Goal: Find specific page/section

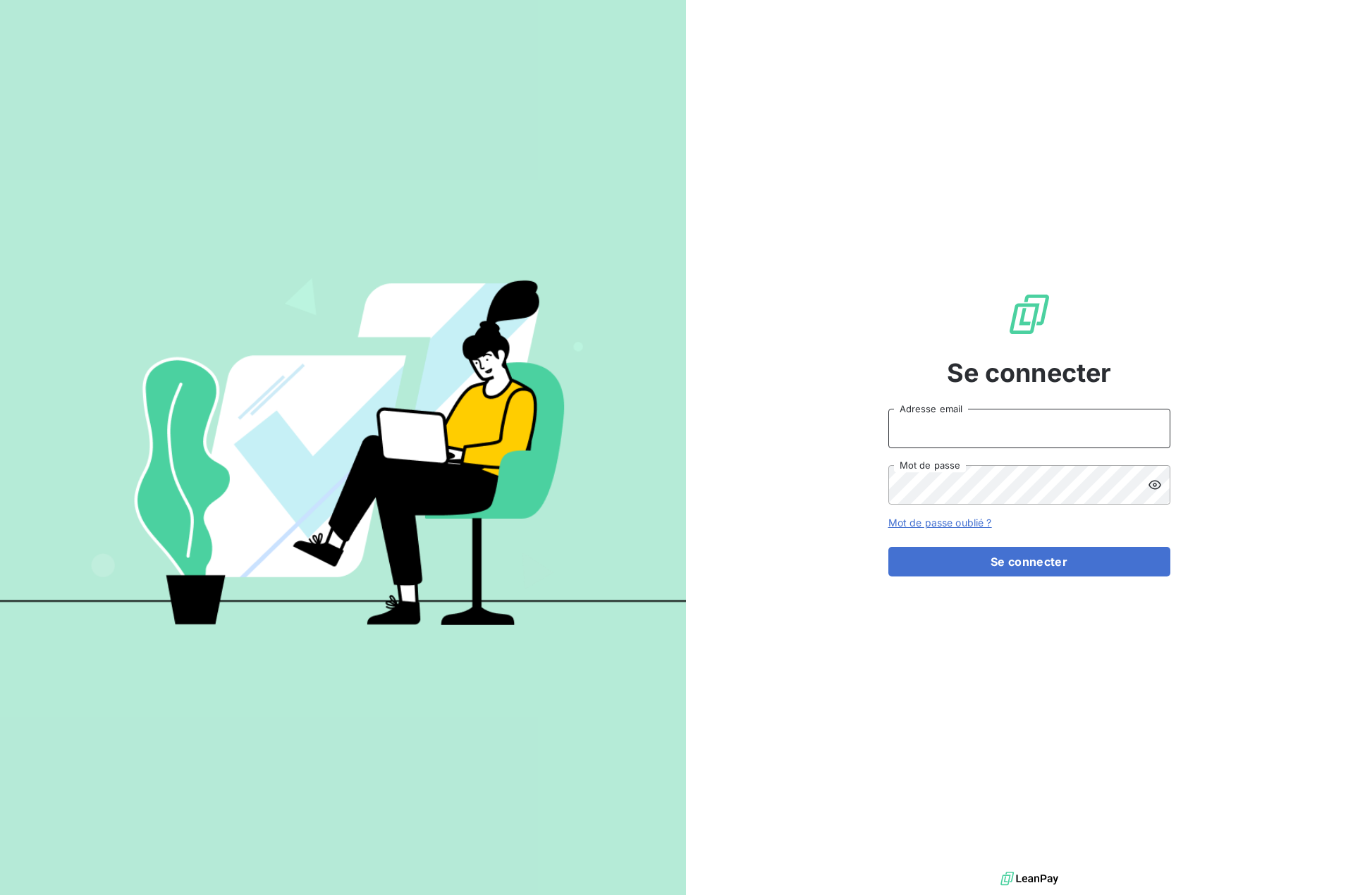
click at [936, 425] on input "Adresse email" at bounding box center [1029, 428] width 282 height 39
type input "[EMAIL_ADDRESS][DOMAIN_NAME]"
click at [1037, 556] on button "Se connecter" at bounding box center [1029, 562] width 282 height 30
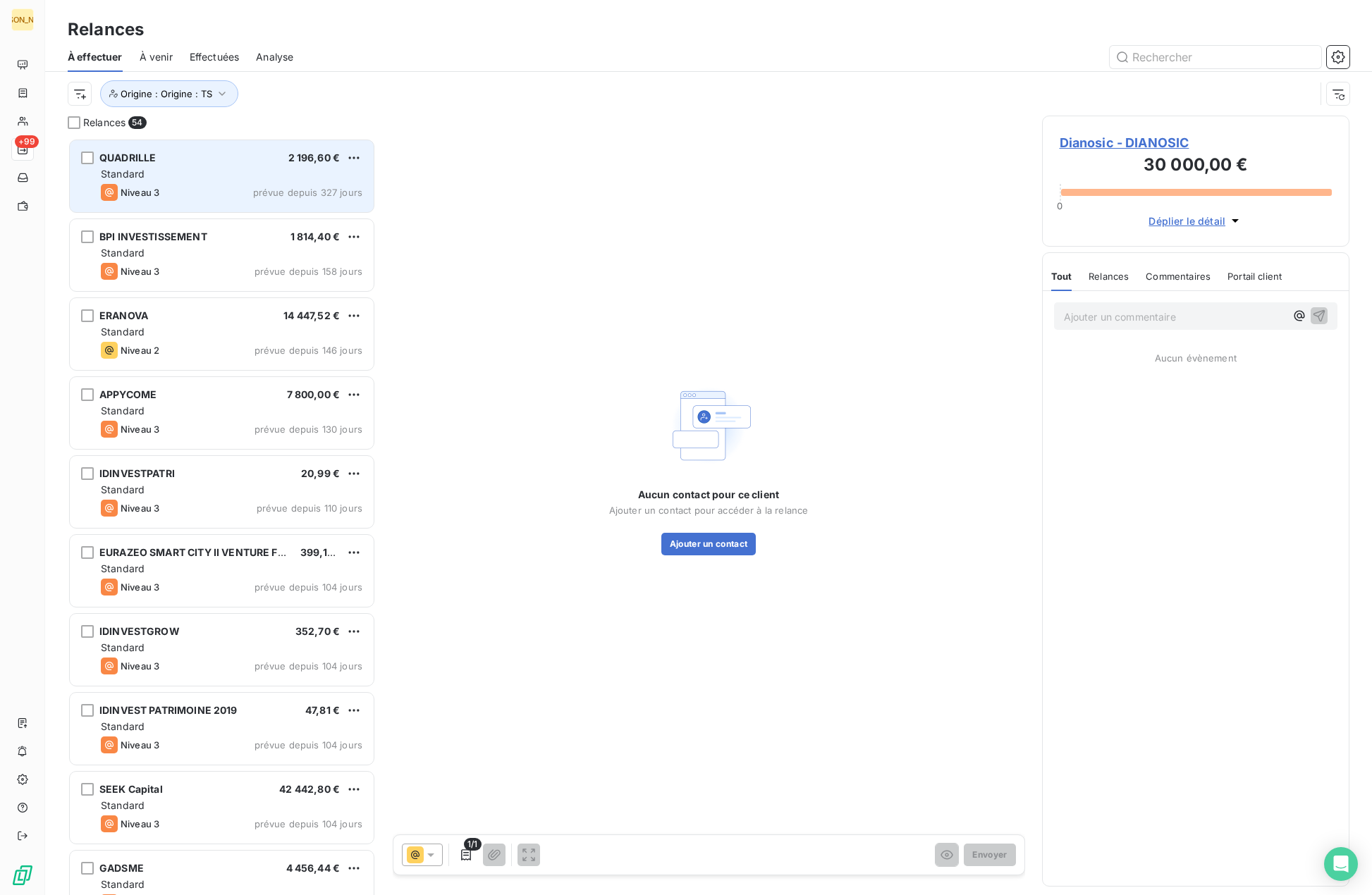
scroll to position [747, 297]
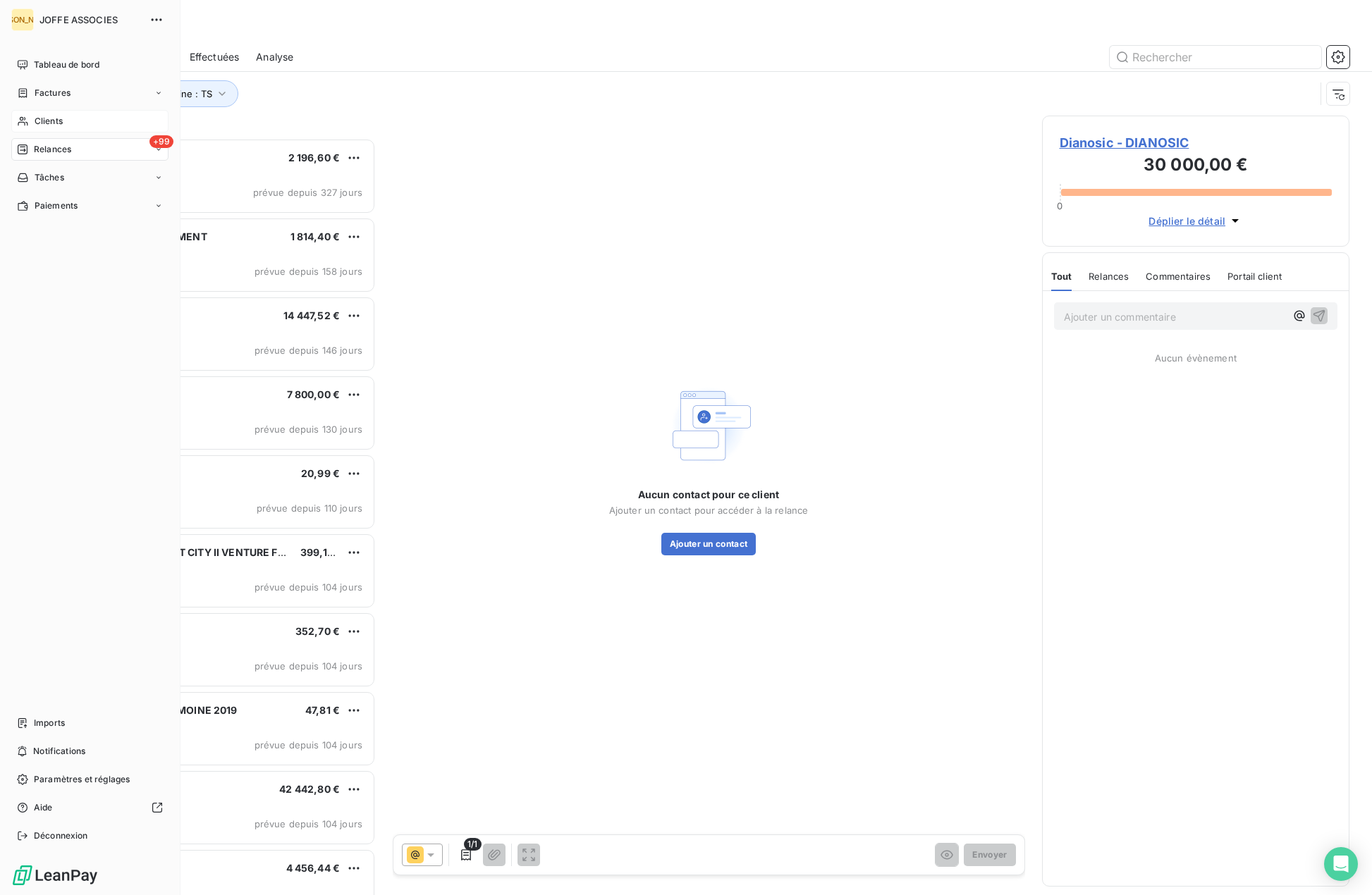
click at [36, 120] on span "Clients" at bounding box center [49, 121] width 28 height 13
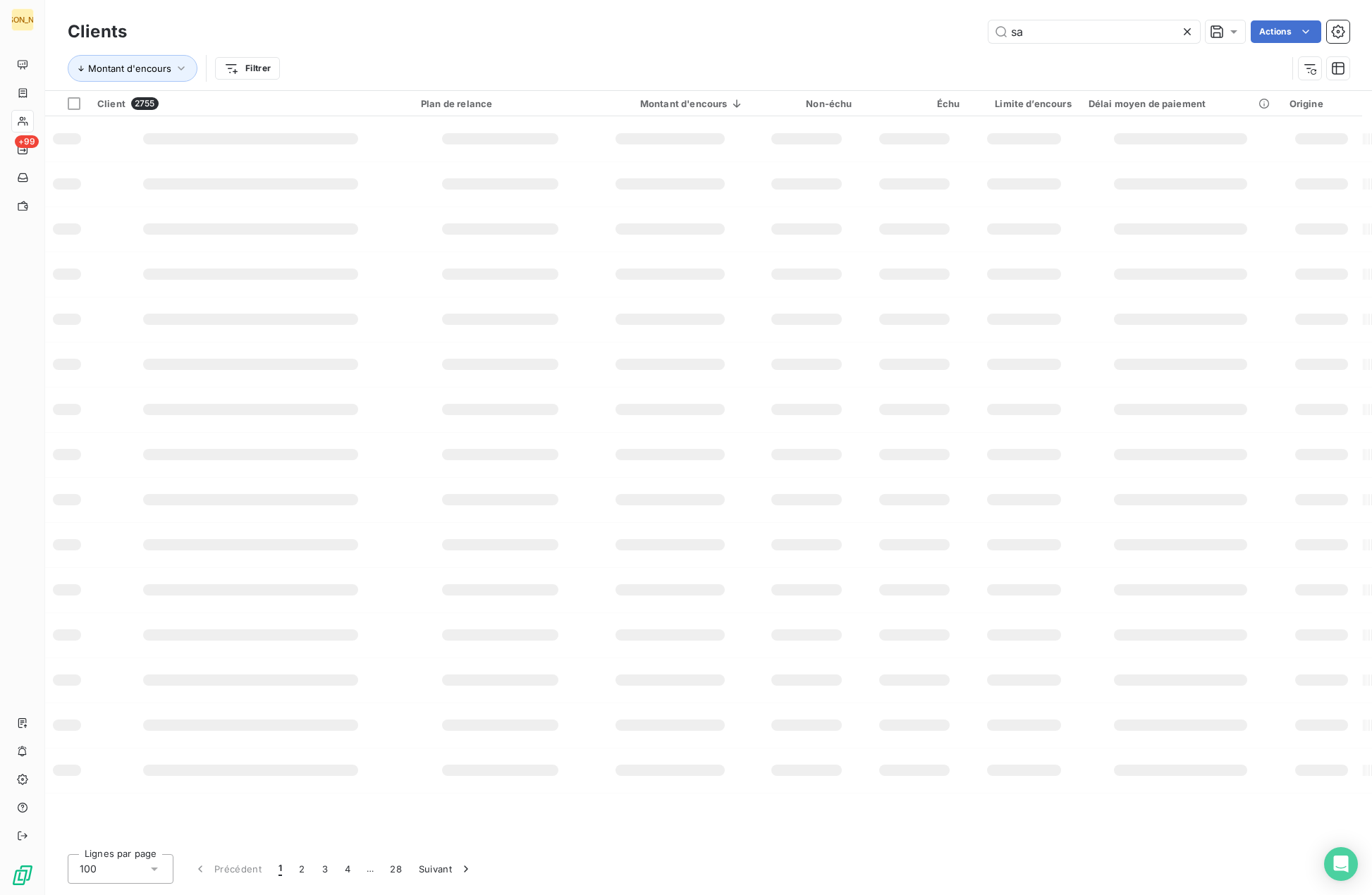
type input "s"
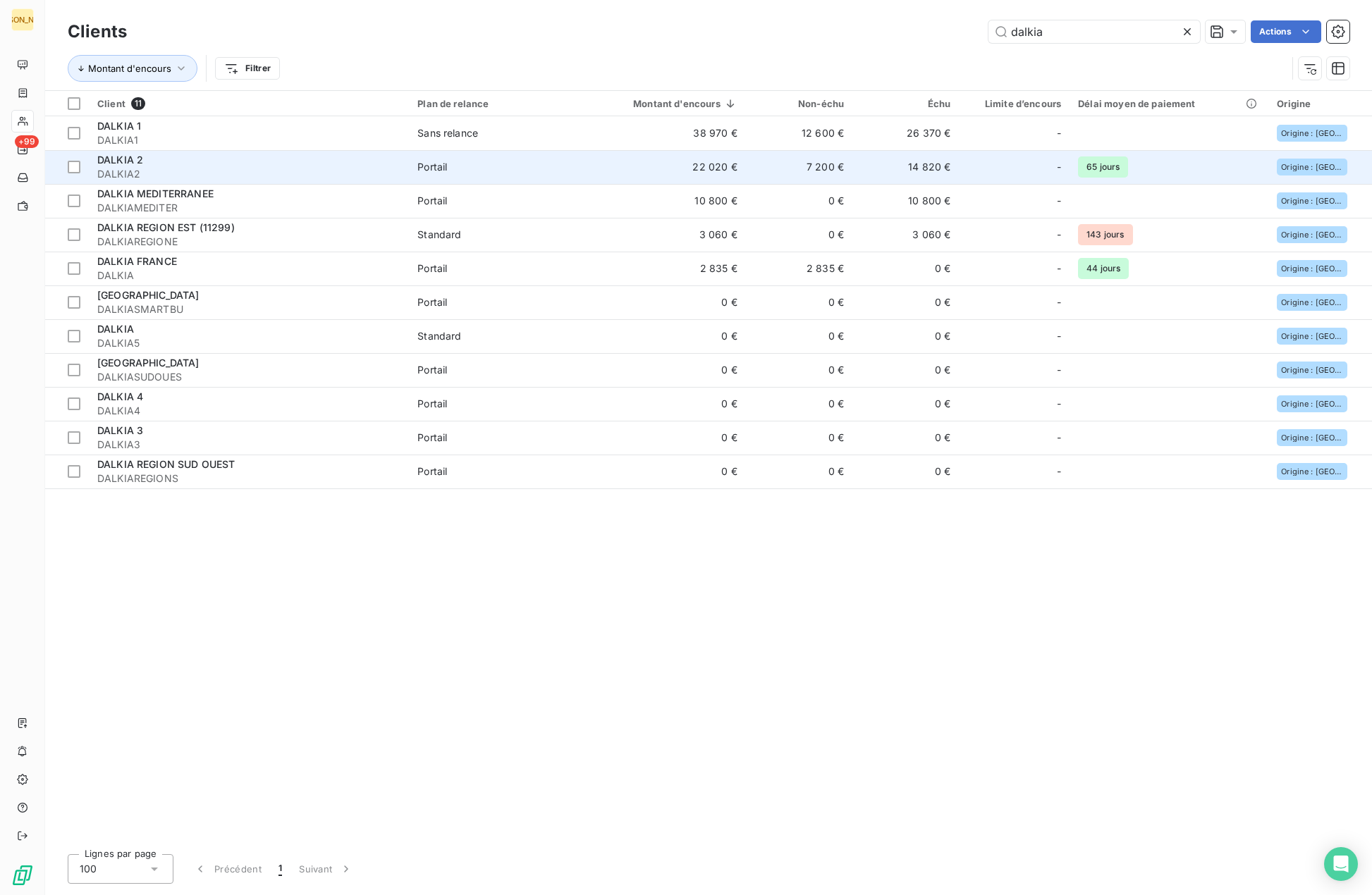
type input "dalkia"
click at [769, 158] on td "7 200 €" at bounding box center [799, 166] width 106 height 34
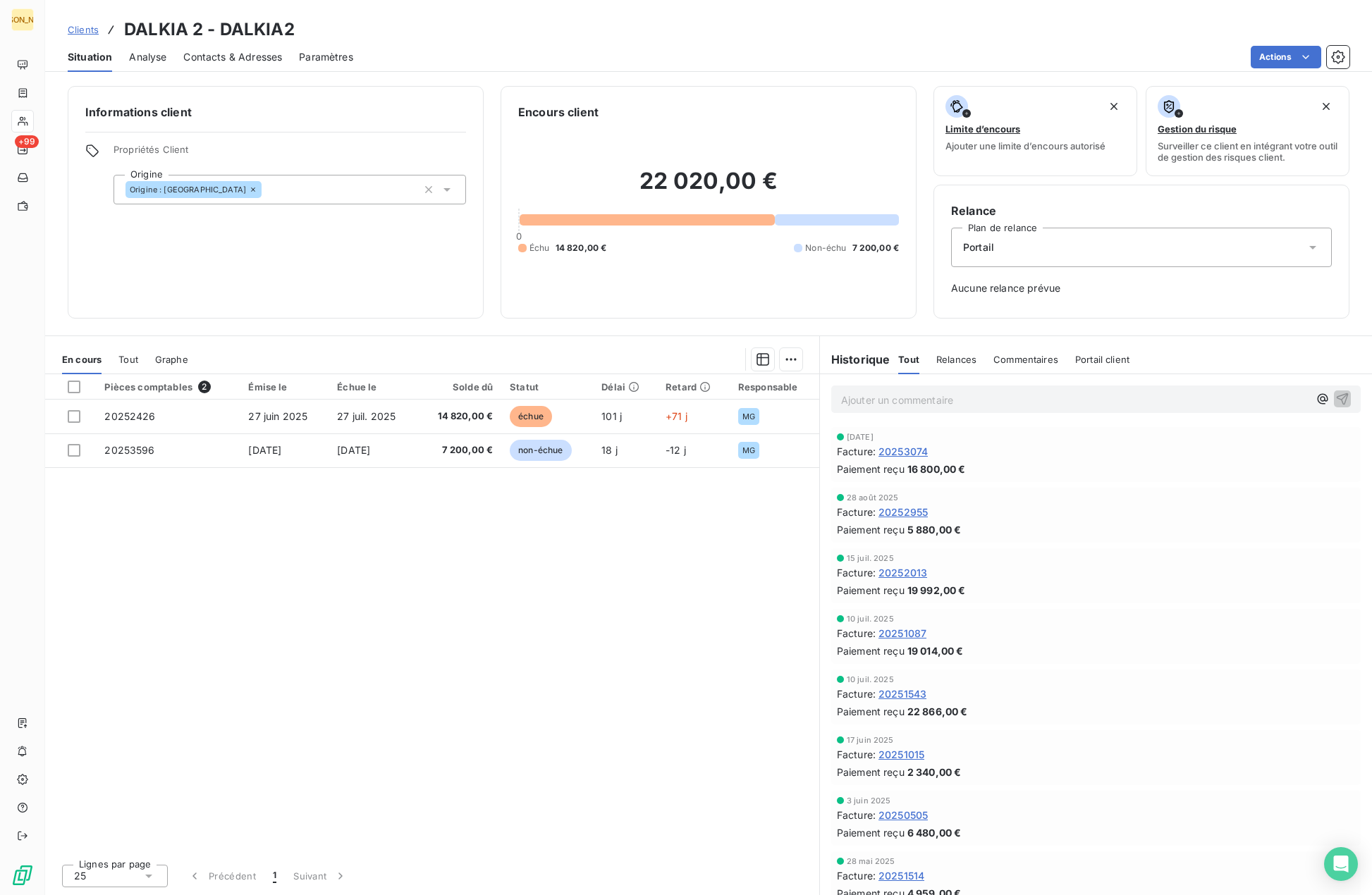
click at [93, 35] on link "Clients" at bounding box center [84, 30] width 31 height 14
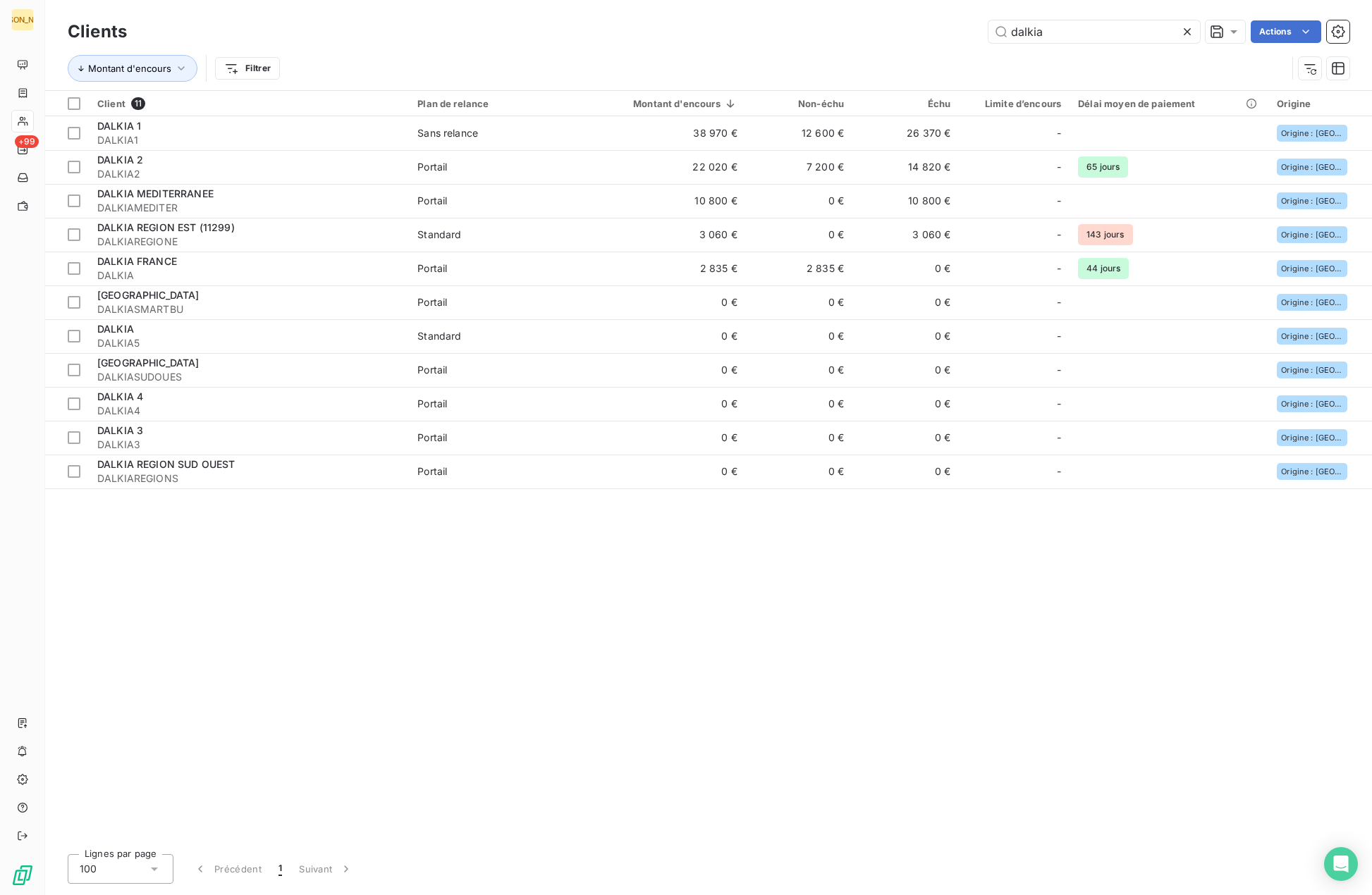
click at [962, 29] on div "dalkia Actions" at bounding box center [746, 31] width 1206 height 23
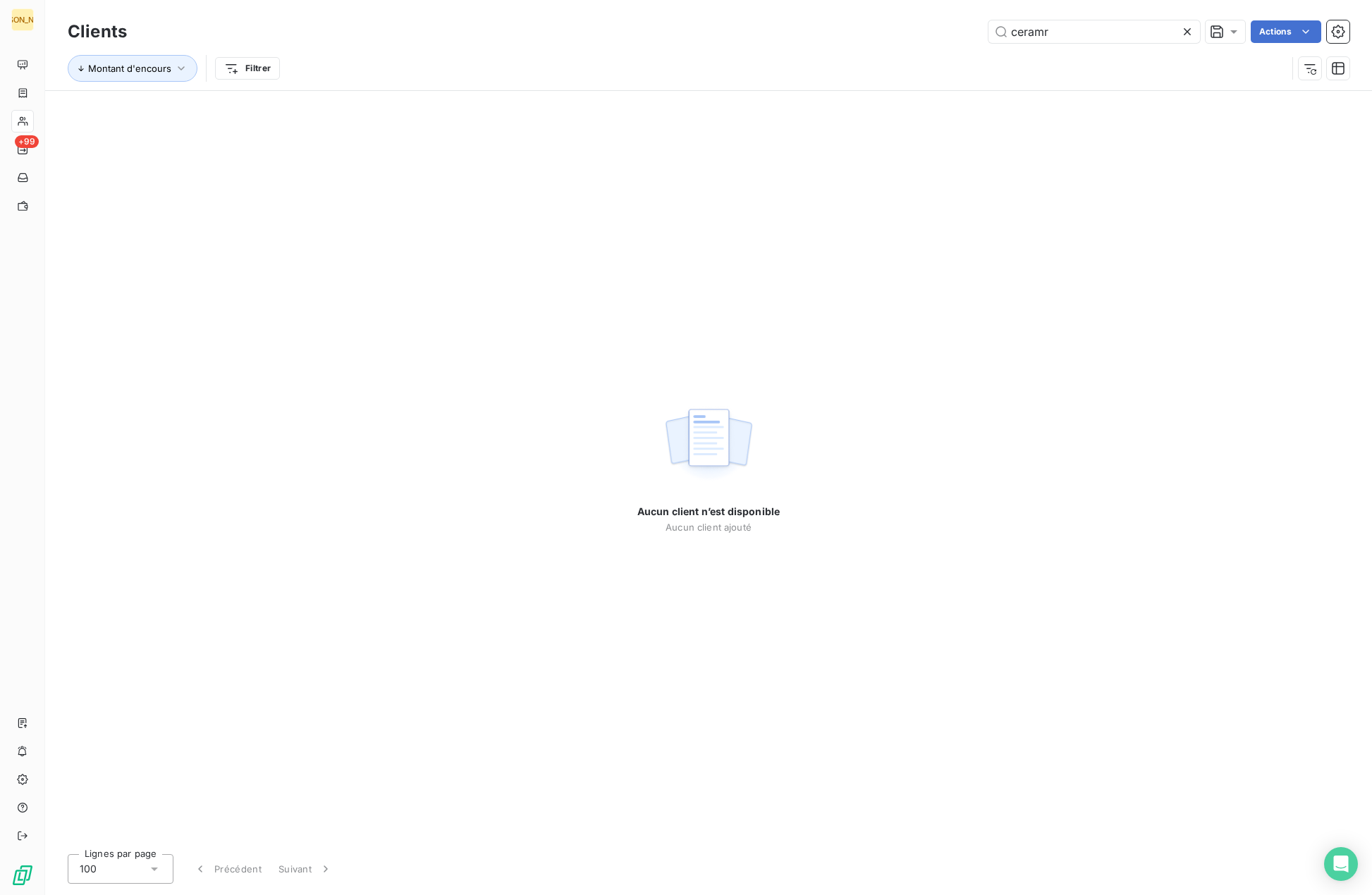
type input "ceram"
